Goal: Task Accomplishment & Management: Use online tool/utility

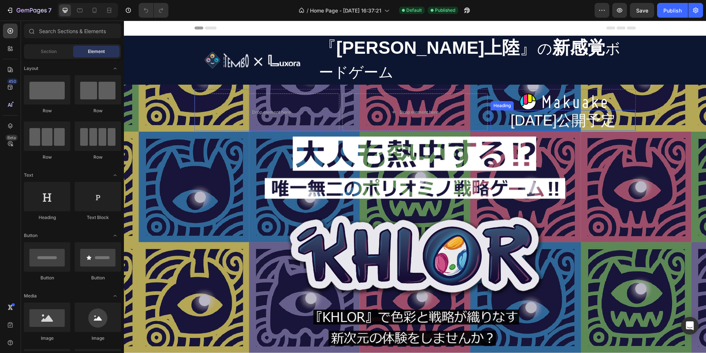
click at [549, 110] on h2 "[DATE]公開予定" at bounding box center [563, 120] width 145 height 21
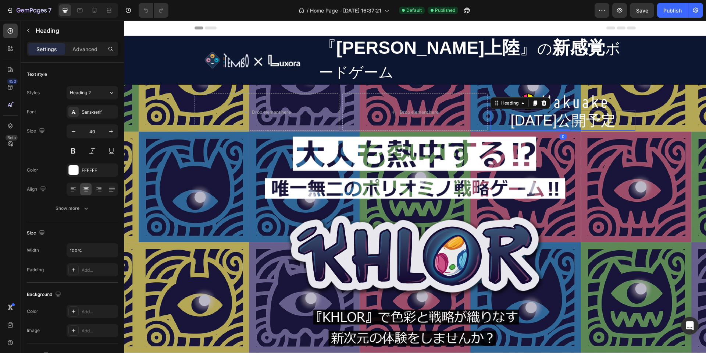
click at [563, 110] on h2 "[DATE]公開予定" at bounding box center [563, 120] width 145 height 21
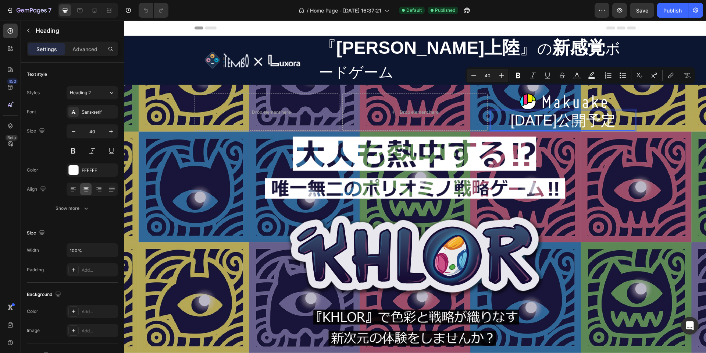
click at [590, 111] on p "[DATE]公開予定" at bounding box center [563, 120] width 144 height 19
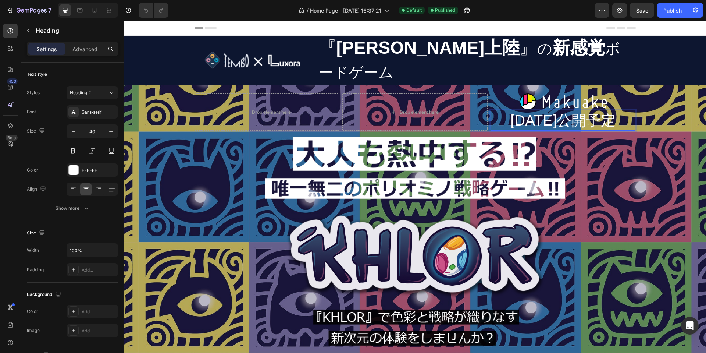
drag, startPoint x: 624, startPoint y: 100, endPoint x: 571, endPoint y: 101, distance: 53.0
click at [571, 111] on p "[DATE]公開予定" at bounding box center [563, 120] width 144 height 19
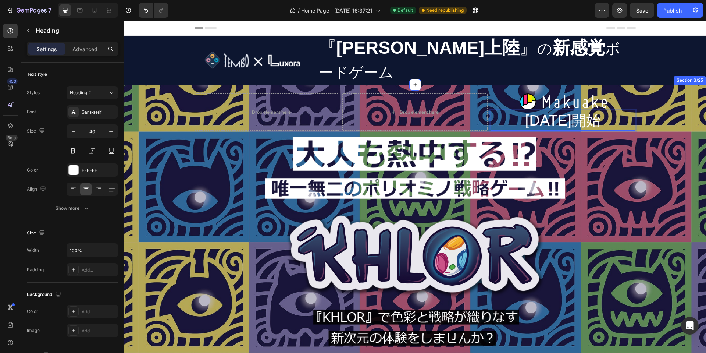
click at [643, 100] on div "Drop element here Drop element here Image [DATE]開始 Heading 0 Row Image Row Imag…" at bounding box center [414, 236] width 571 height 294
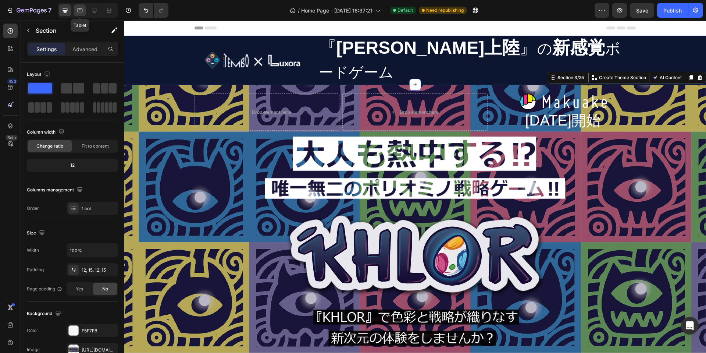
click at [77, 8] on icon at bounding box center [79, 10] width 7 height 7
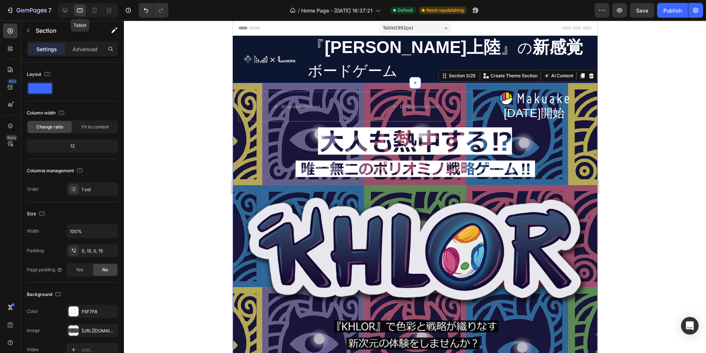
scroll to position [14, 0]
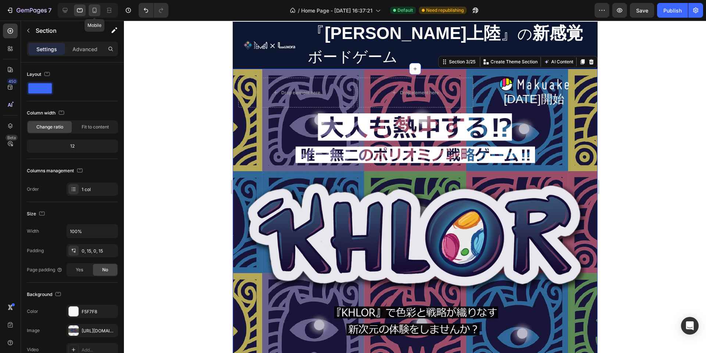
click at [97, 6] on div at bounding box center [95, 10] width 12 height 12
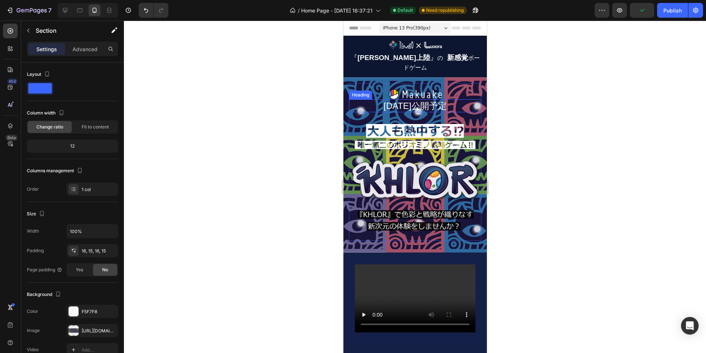
click at [410, 99] on h2 "[DATE]公開予定" at bounding box center [415, 105] width 132 height 13
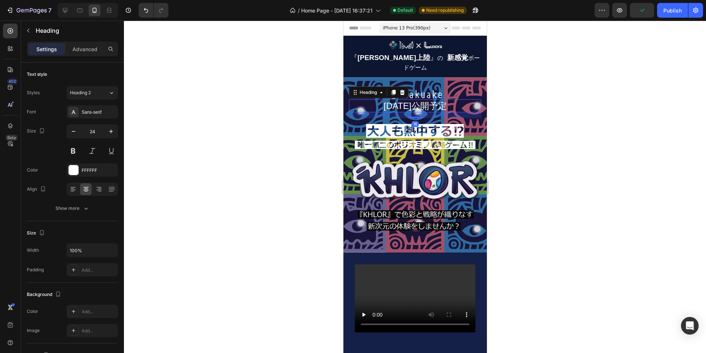
click at [410, 99] on h2 "[DATE]公開予定" at bounding box center [415, 105] width 132 height 13
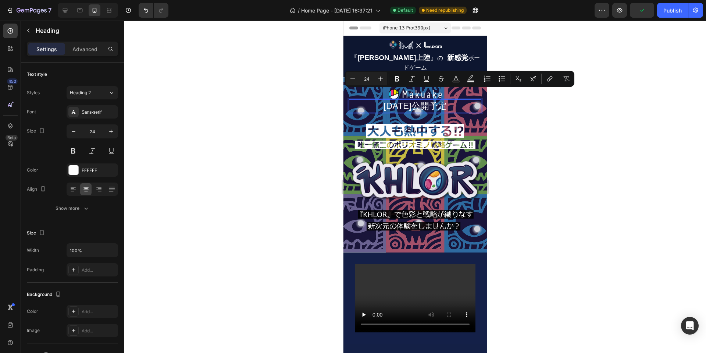
click at [418, 100] on p "[DATE]公開予定" at bounding box center [414, 105] width 131 height 11
drag, startPoint x: 419, startPoint y: 97, endPoint x: 448, endPoint y: 97, distance: 29.1
click at [448, 100] on p "[DATE]公開予定" at bounding box center [414, 105] width 131 height 11
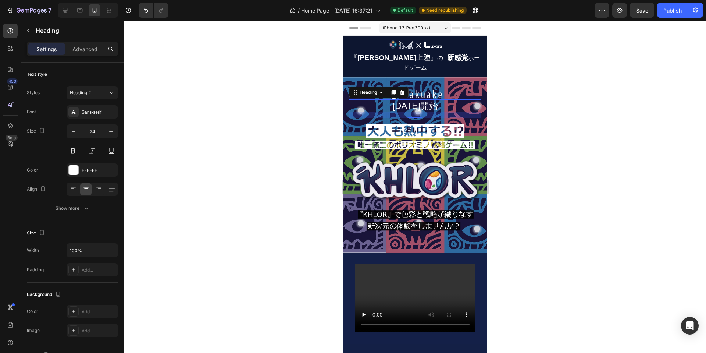
click at [529, 89] on div at bounding box center [415, 187] width 582 height 332
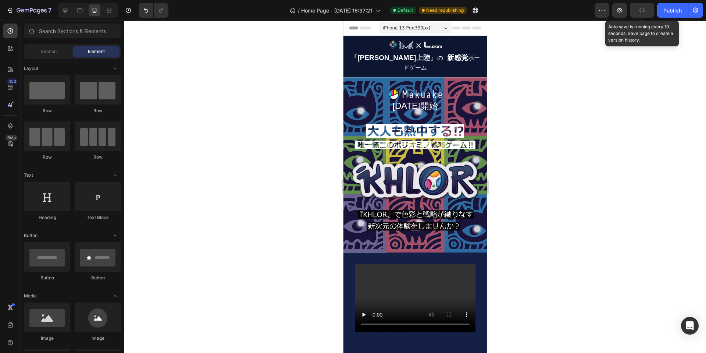
click at [638, 12] on button "button" at bounding box center [642, 10] width 24 height 15
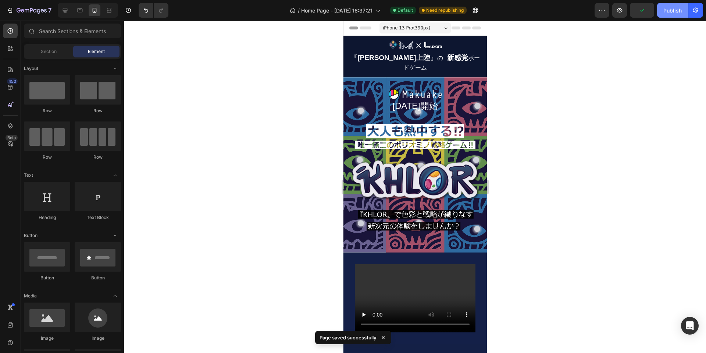
click at [667, 8] on div "Publish" at bounding box center [673, 11] width 18 height 8
click at [674, 14] on div "Publish" at bounding box center [673, 11] width 18 height 8
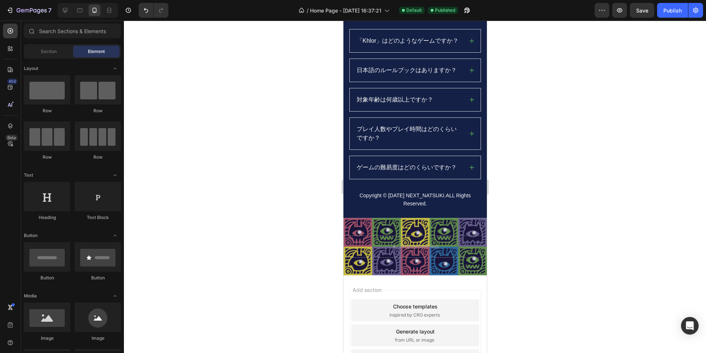
scroll to position [4184, 0]
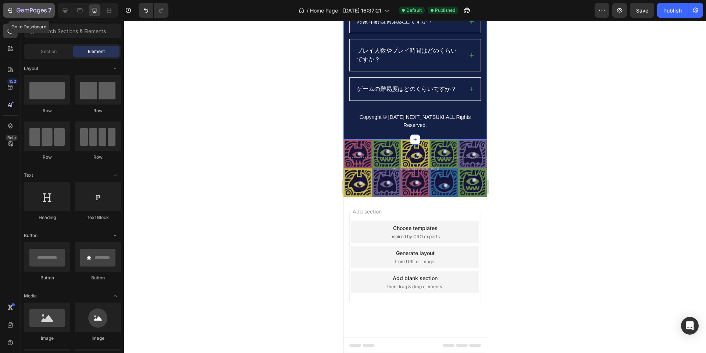
click at [46, 11] on icon "button" at bounding box center [45, 10] width 3 height 3
